Goal: Find specific page/section: Find specific page/section

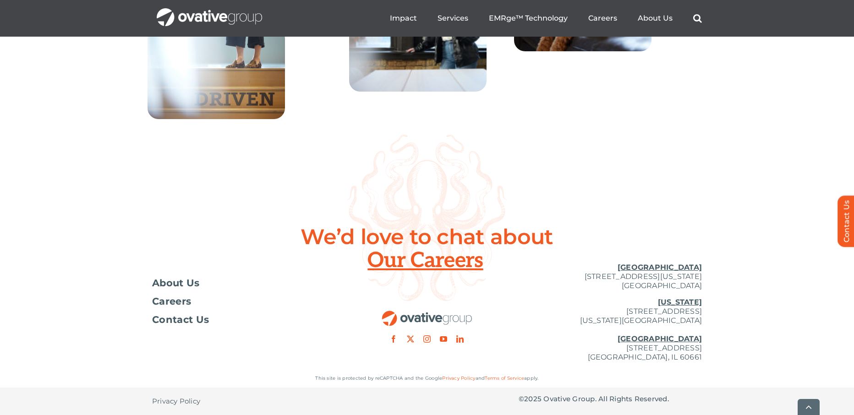
scroll to position [3332, 0]
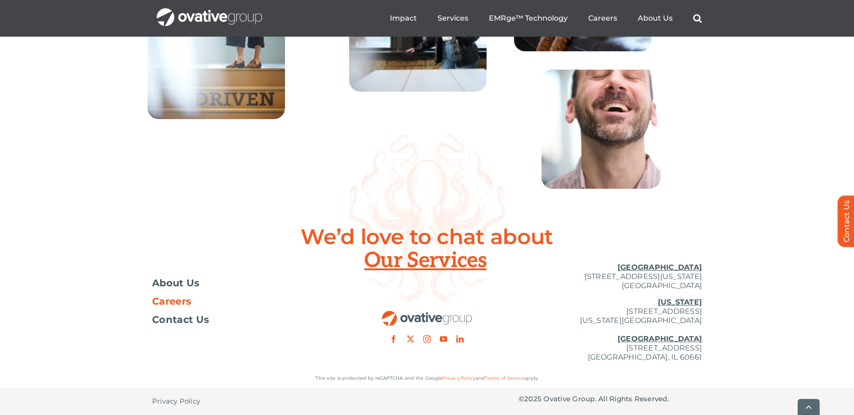
click at [158, 305] on span "Careers" at bounding box center [171, 301] width 39 height 9
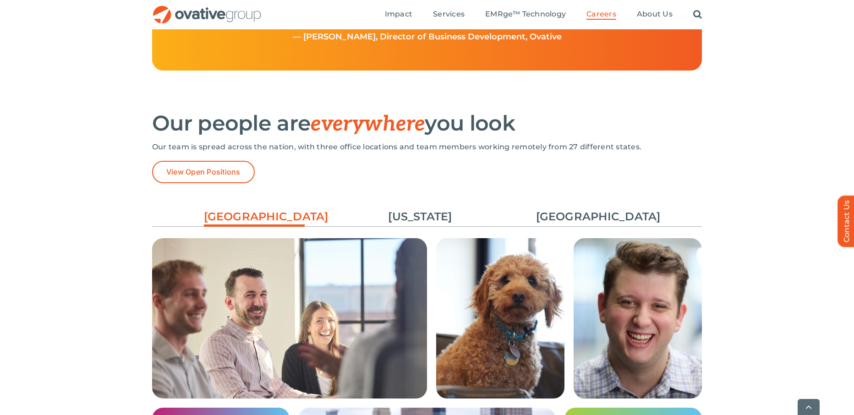
scroll to position [1265, 0]
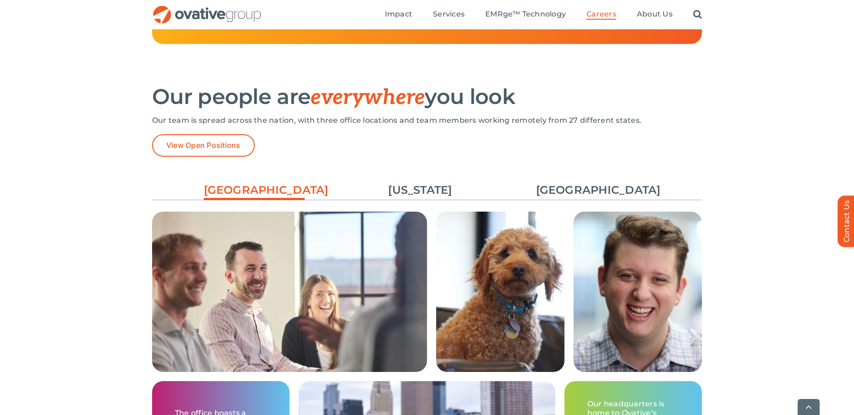
click at [237, 192] on link "[GEOGRAPHIC_DATA]" at bounding box center [254, 192] width 101 height 20
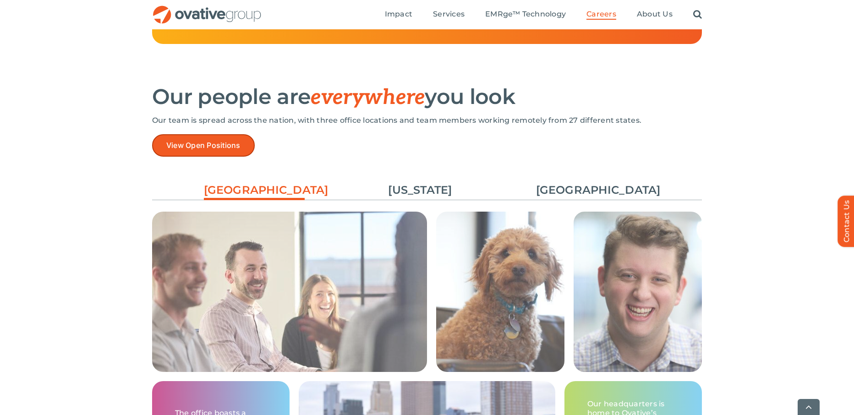
click at [212, 142] on span "View Open Positions" at bounding box center [203, 145] width 74 height 9
